Goal: Task Accomplishment & Management: Manage account settings

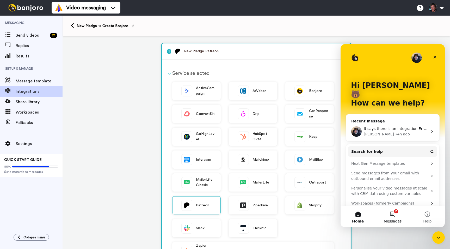
click at [394, 211] on button "2 Messages" at bounding box center [392, 217] width 35 height 21
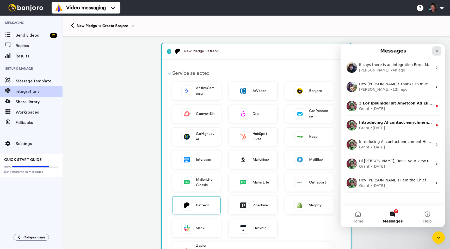
click at [437, 50] on icon "Close" at bounding box center [436, 51] width 4 height 4
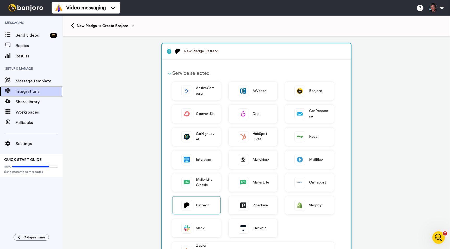
click at [30, 91] on span "Integrations" at bounding box center [39, 92] width 47 height 6
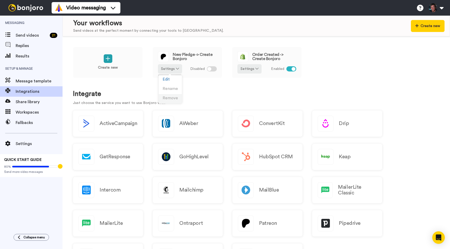
click at [169, 97] on span "Remove" at bounding box center [169, 98] width 15 height 4
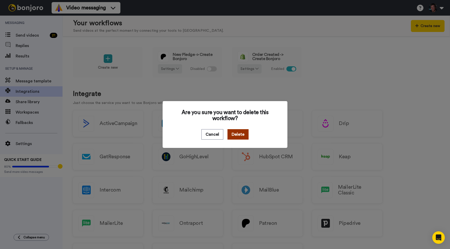
click at [237, 134] on button "Delete" at bounding box center [237, 134] width 21 height 10
